Goal: Information Seeking & Learning: Learn about a topic

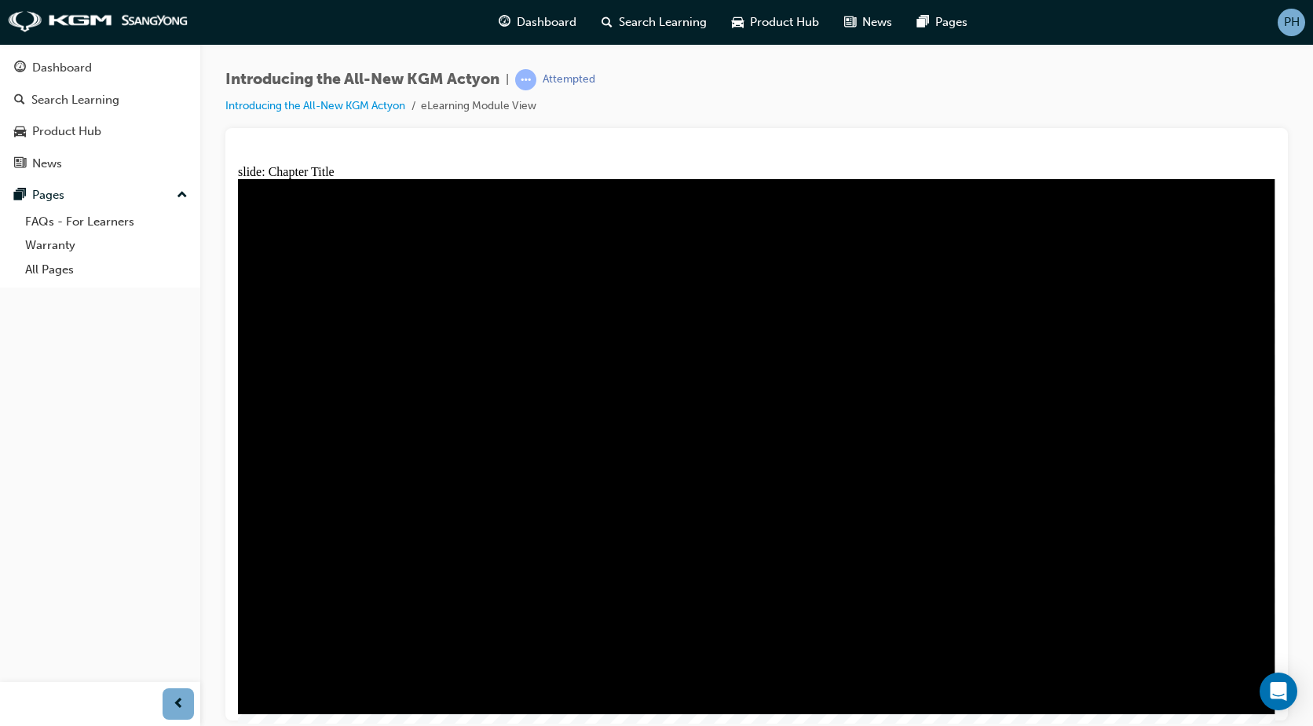
click at [1245, 188] on span "Rectangle 1 arrow_white.png arrow_hover_copper.png QUIZ Line 1 Rectangle 1 menu…" at bounding box center [757, 452] width 1038 height 549
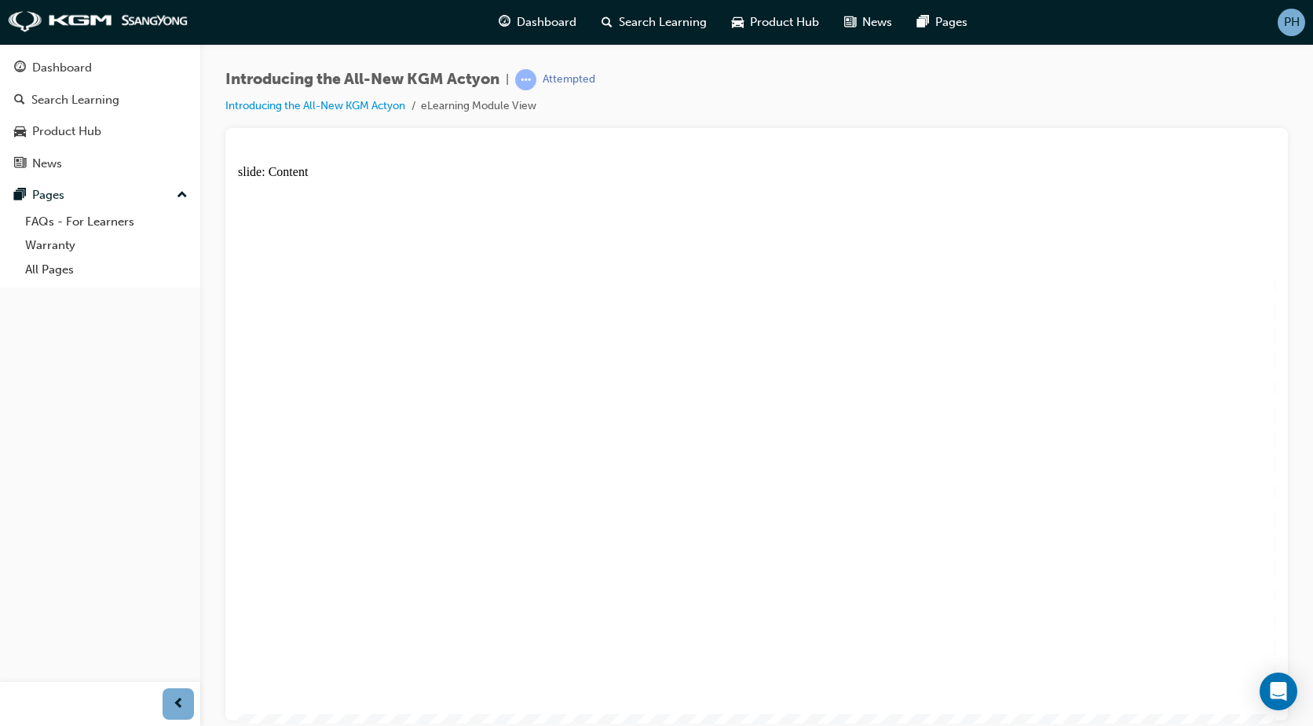
radio input "true"
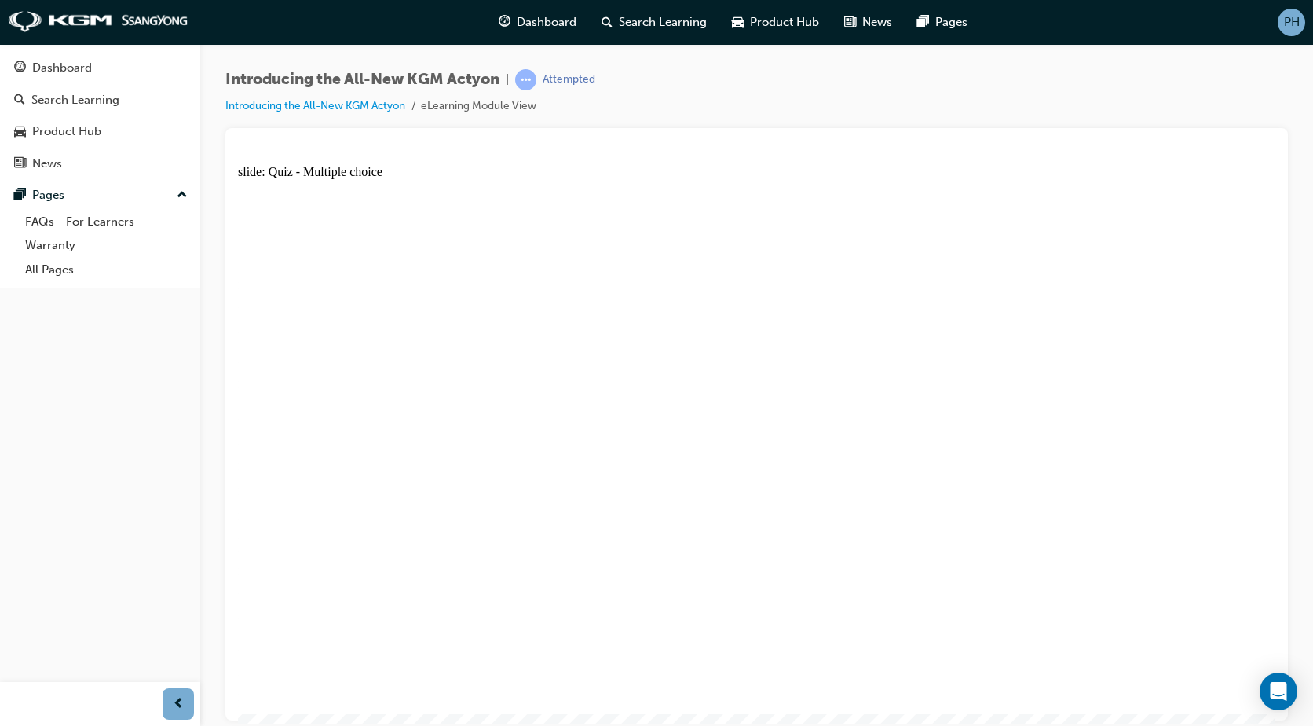
radio input "true"
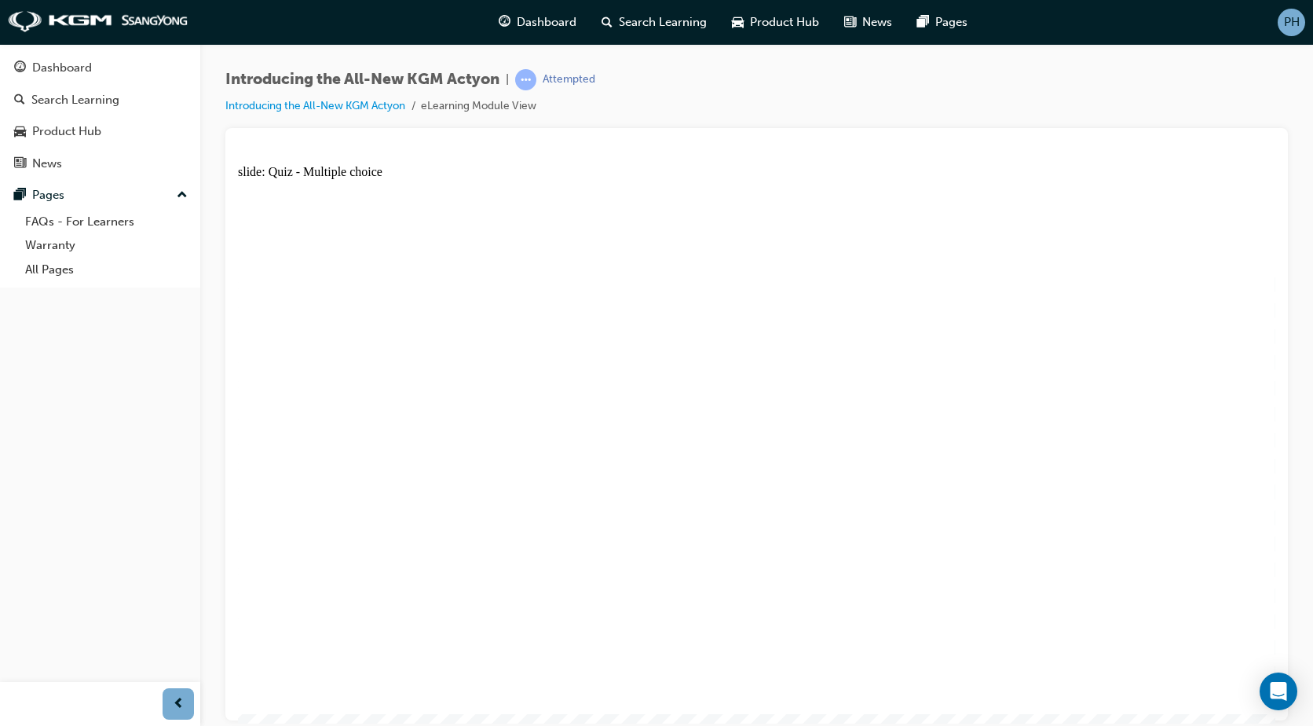
radio input "true"
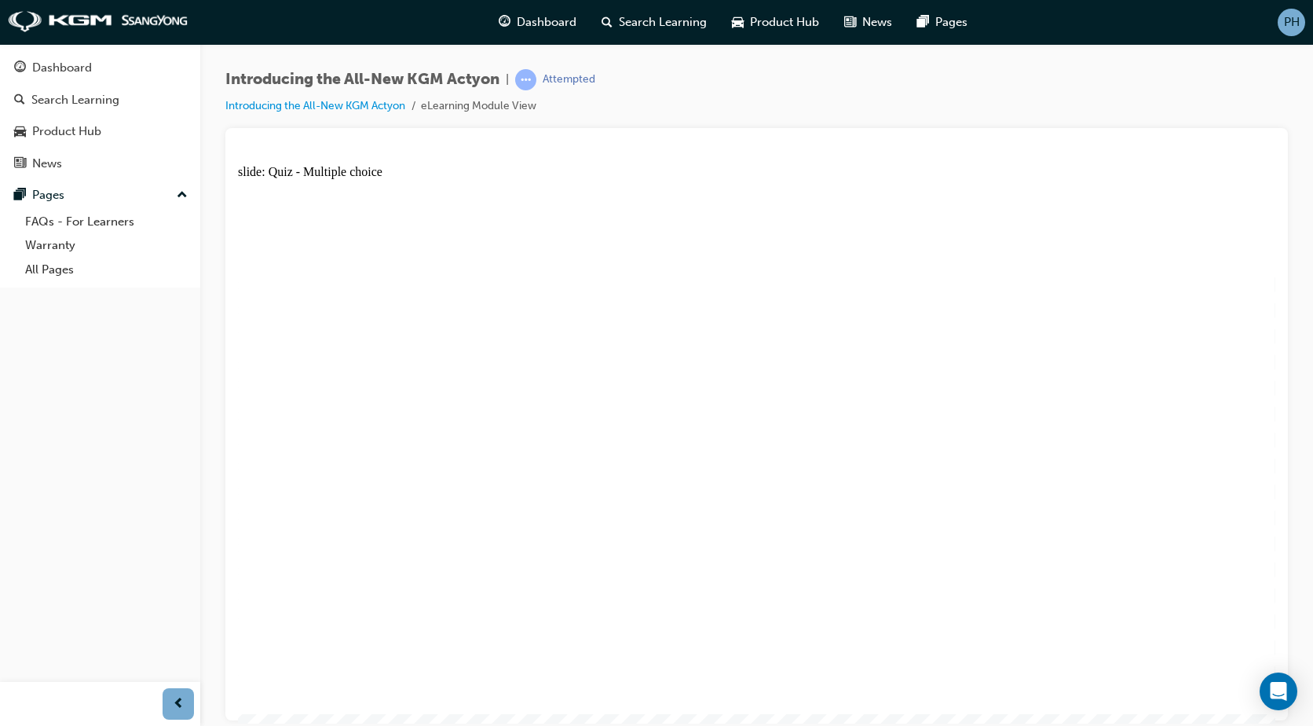
radio input "true"
